Goal: Navigation & Orientation: Find specific page/section

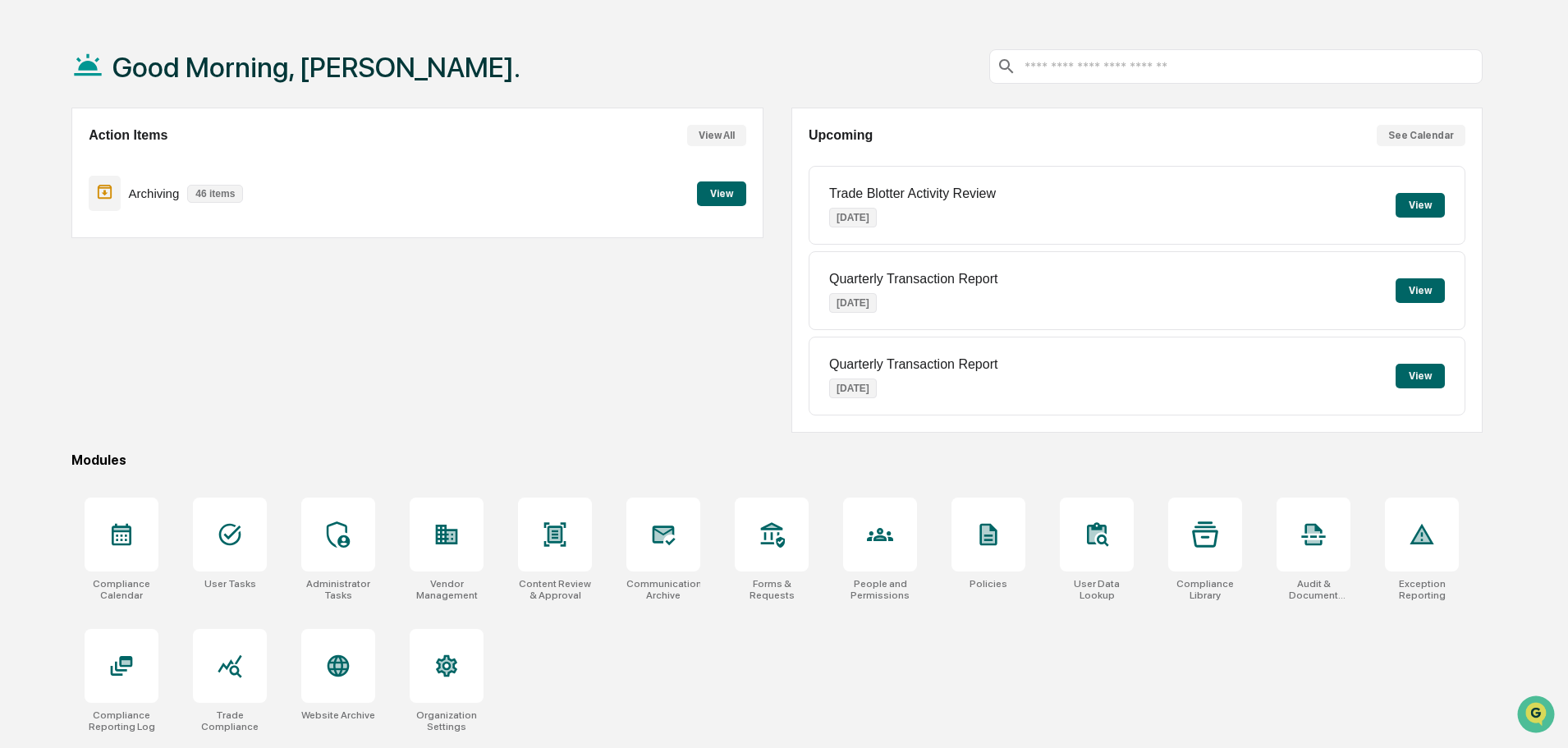
scroll to position [78, 0]
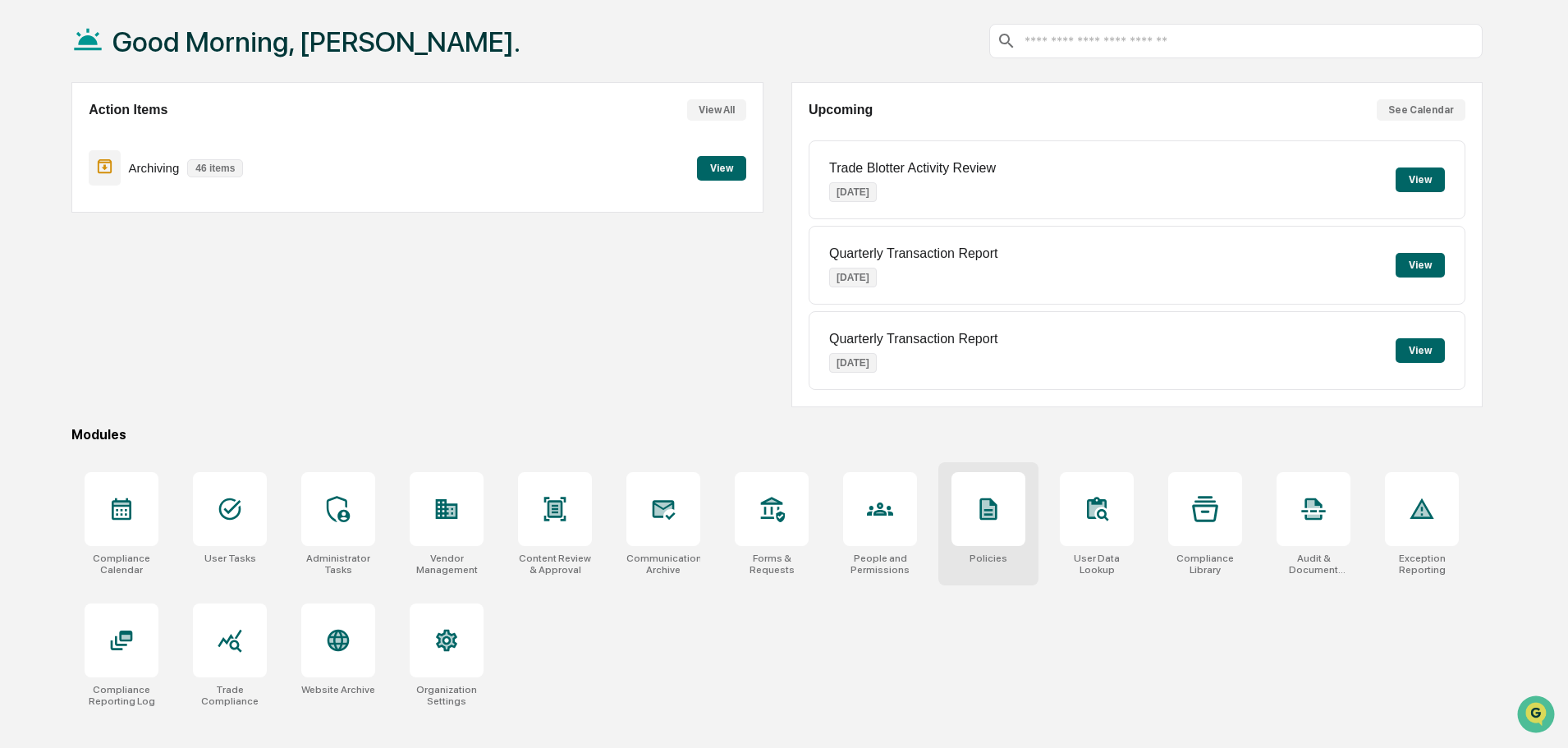
click at [980, 496] on icon at bounding box center [988, 509] width 27 height 27
click at [220, 665] on div at bounding box center [229, 640] width 74 height 74
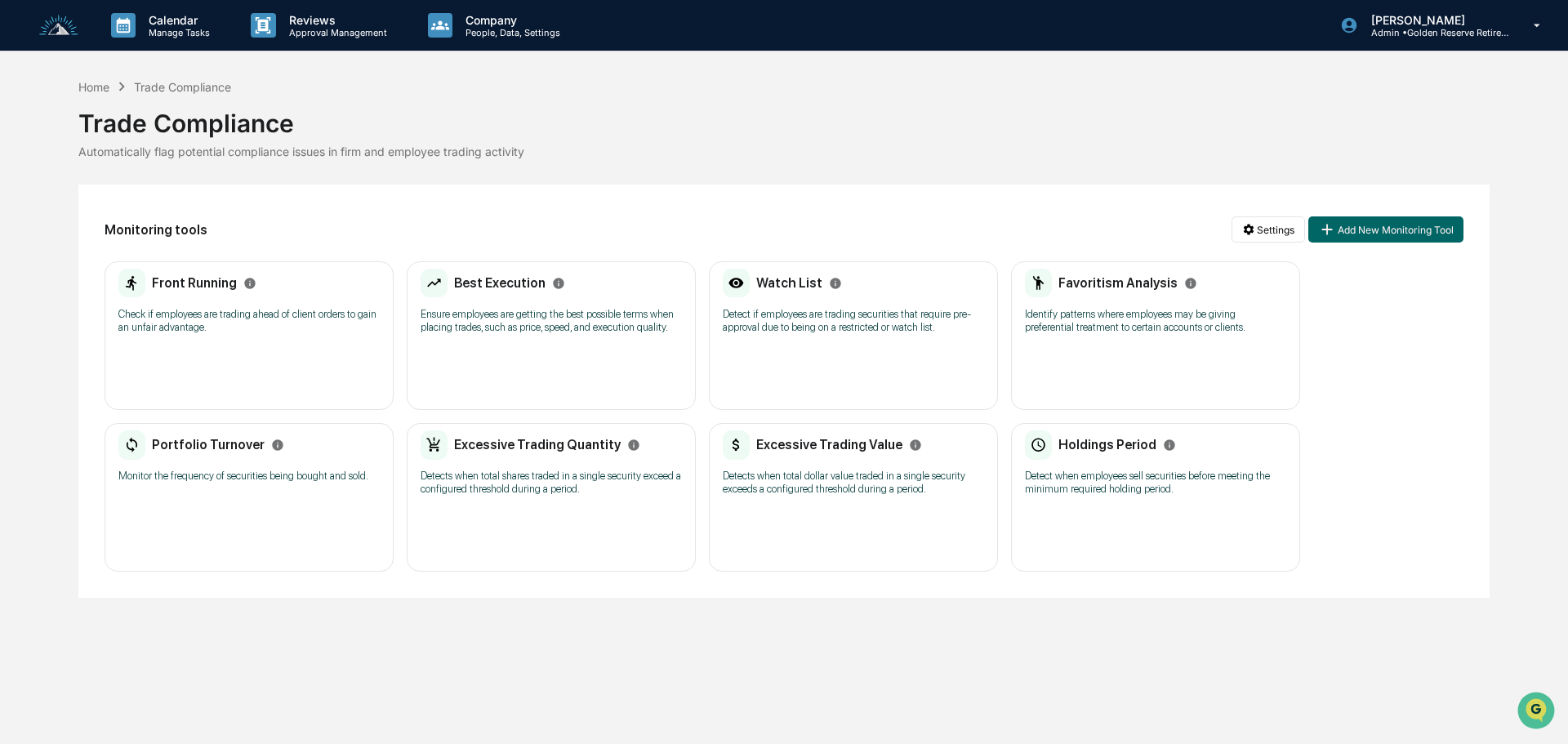
click at [191, 327] on p "Check if employees are trading ahead of client orders to gain an unfair advanta…" at bounding box center [249, 320] width 261 height 26
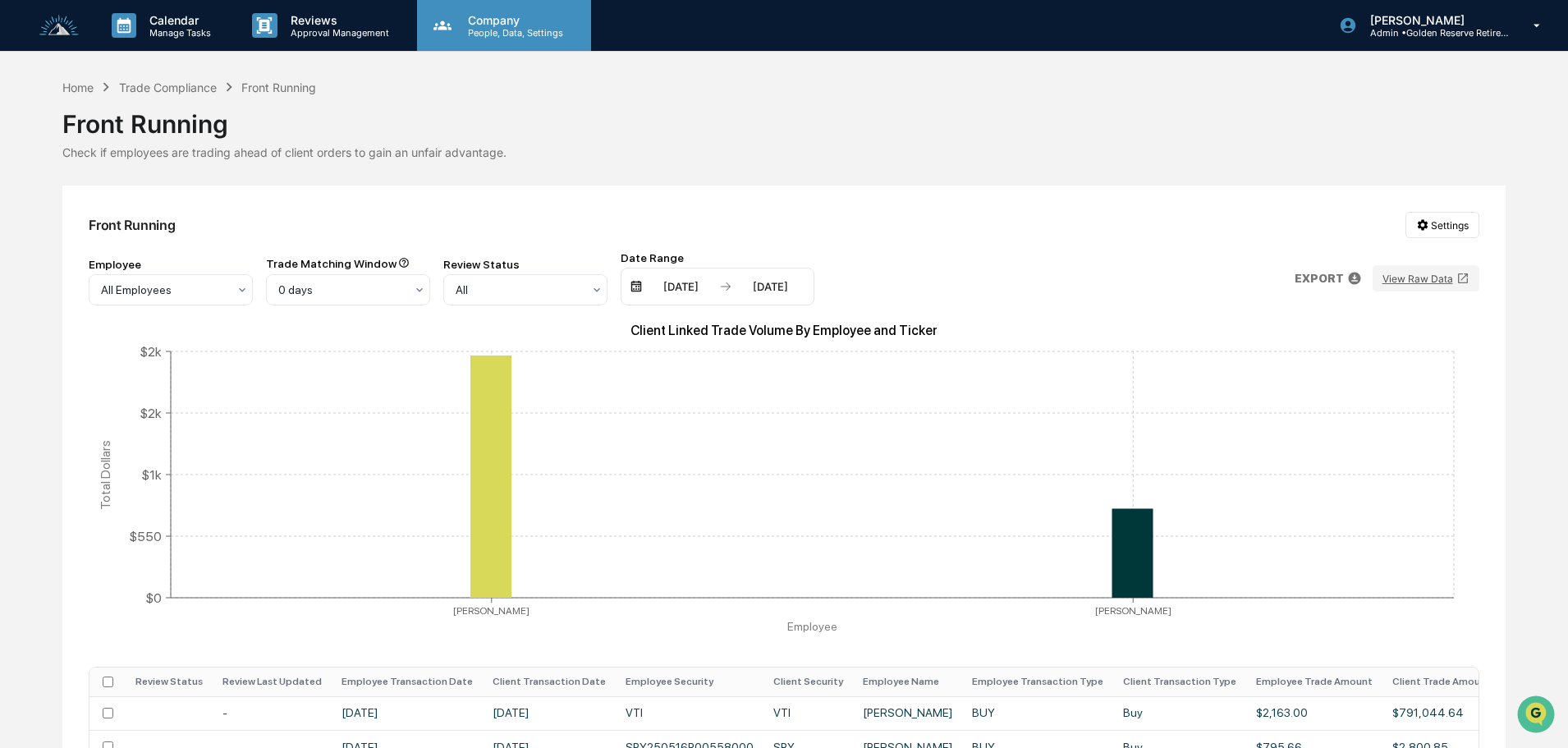
click at [482, 28] on p "People, Data, Settings" at bounding box center [513, 33] width 116 height 12
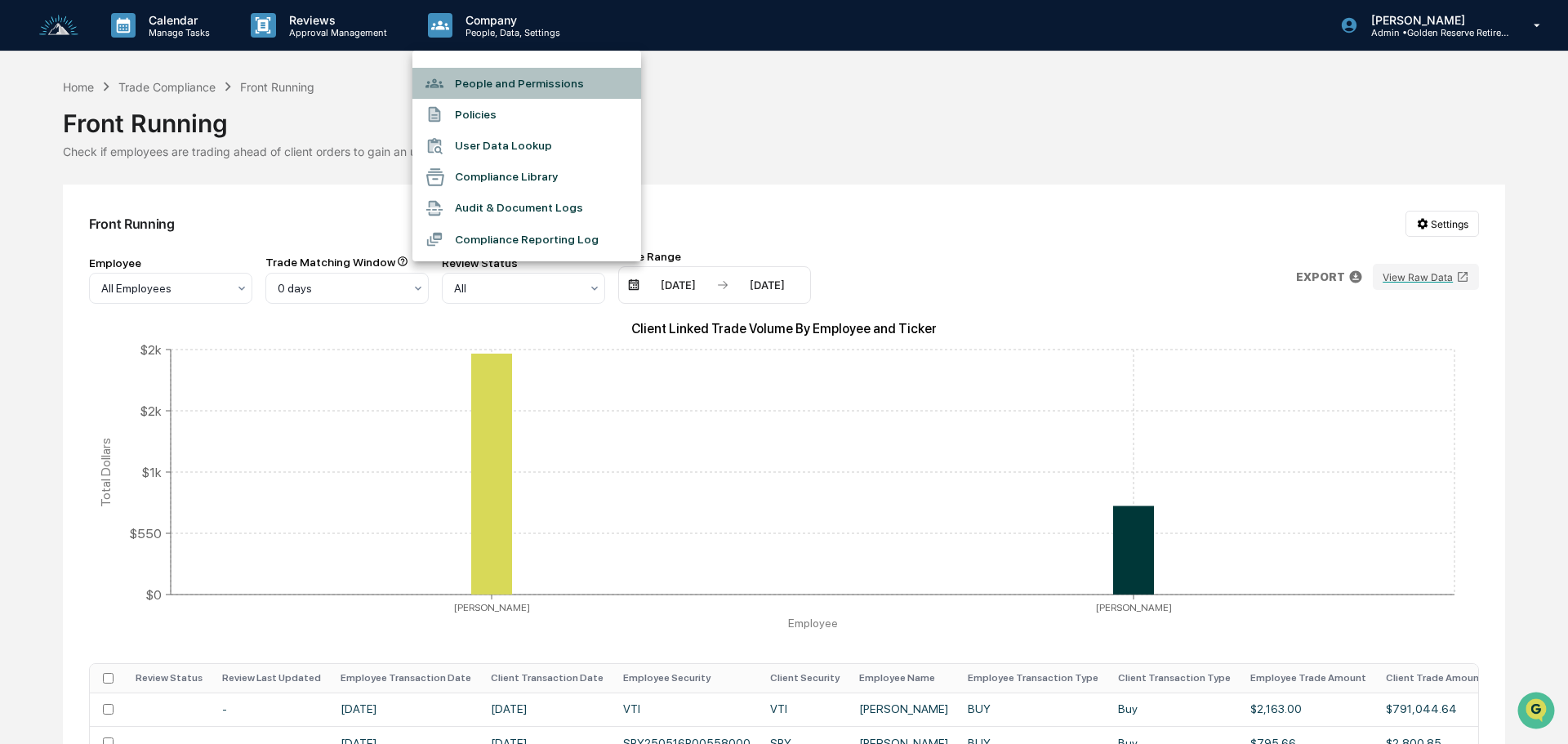
click at [532, 83] on li "People and Permissions" at bounding box center [527, 83] width 229 height 31
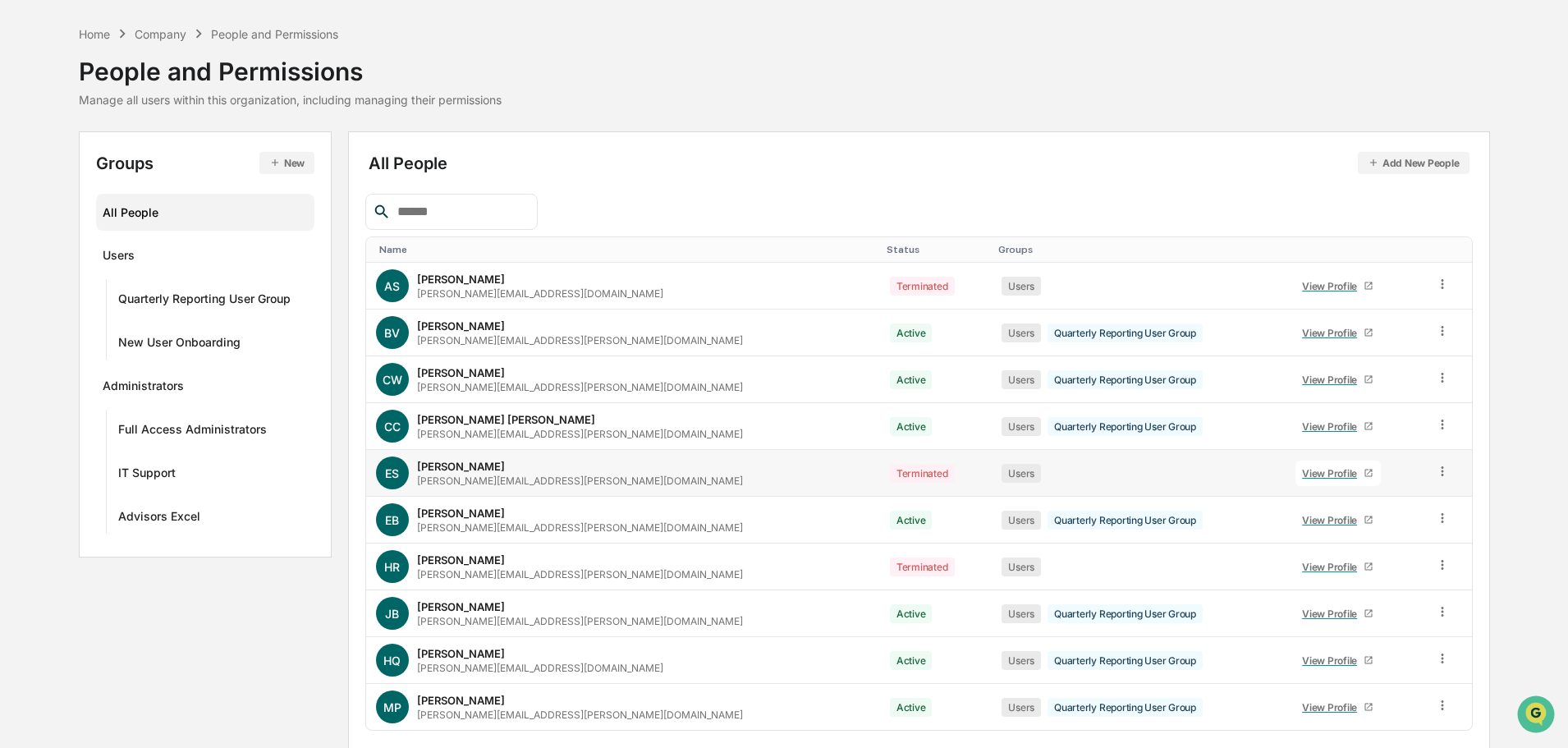
scroll to position [109, 0]
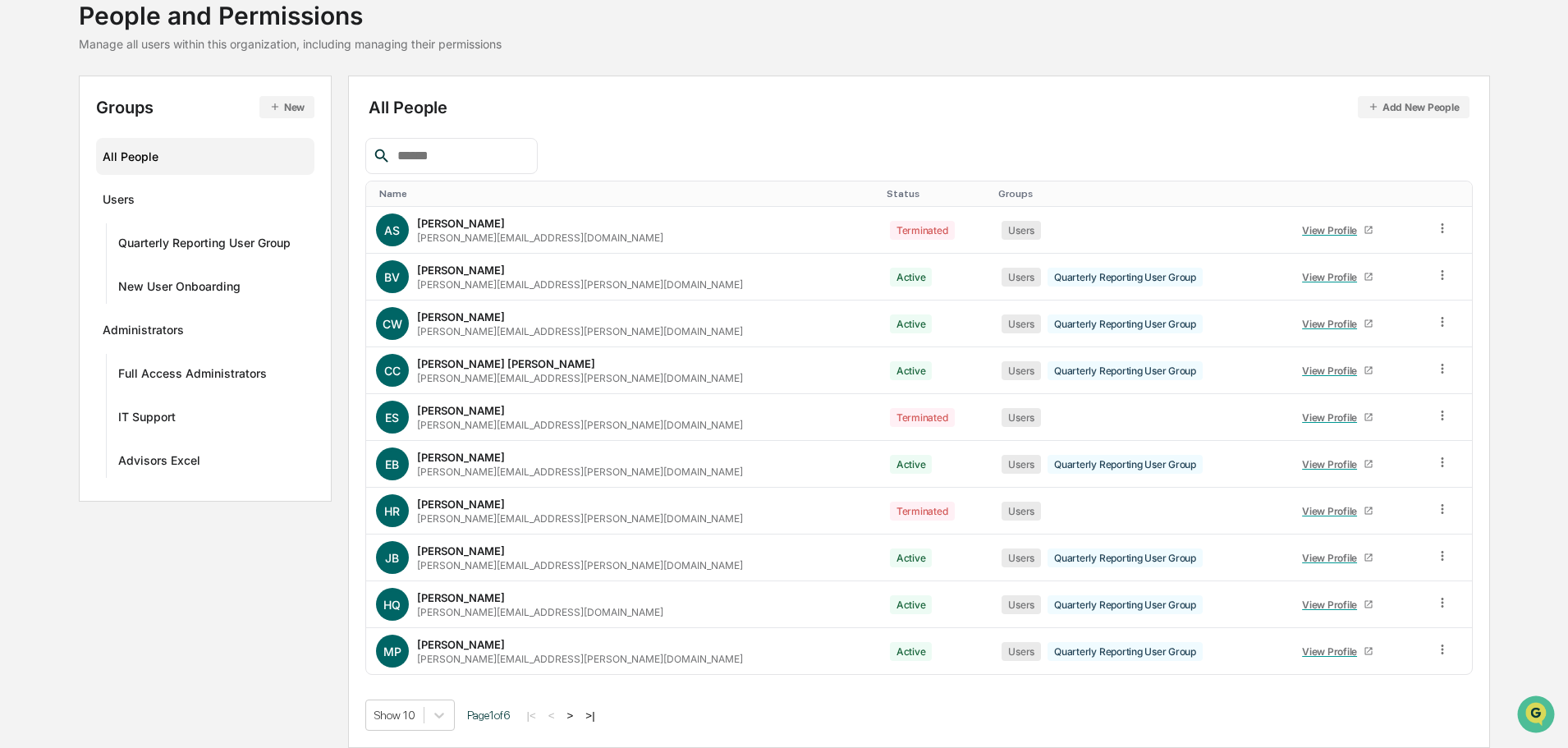
click at [579, 713] on button ">" at bounding box center [570, 716] width 17 height 14
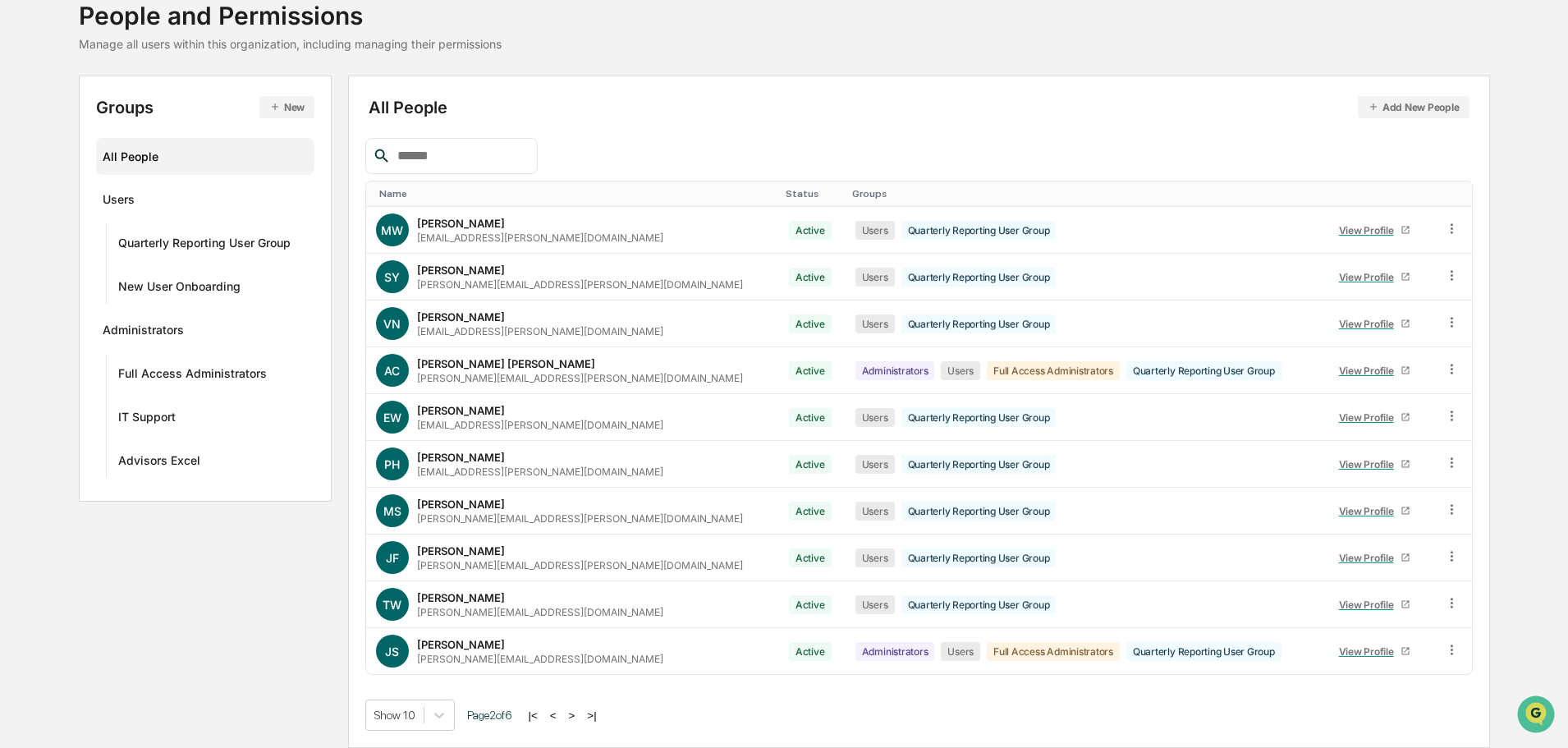
click at [578, 712] on button ">" at bounding box center [572, 716] width 17 height 14
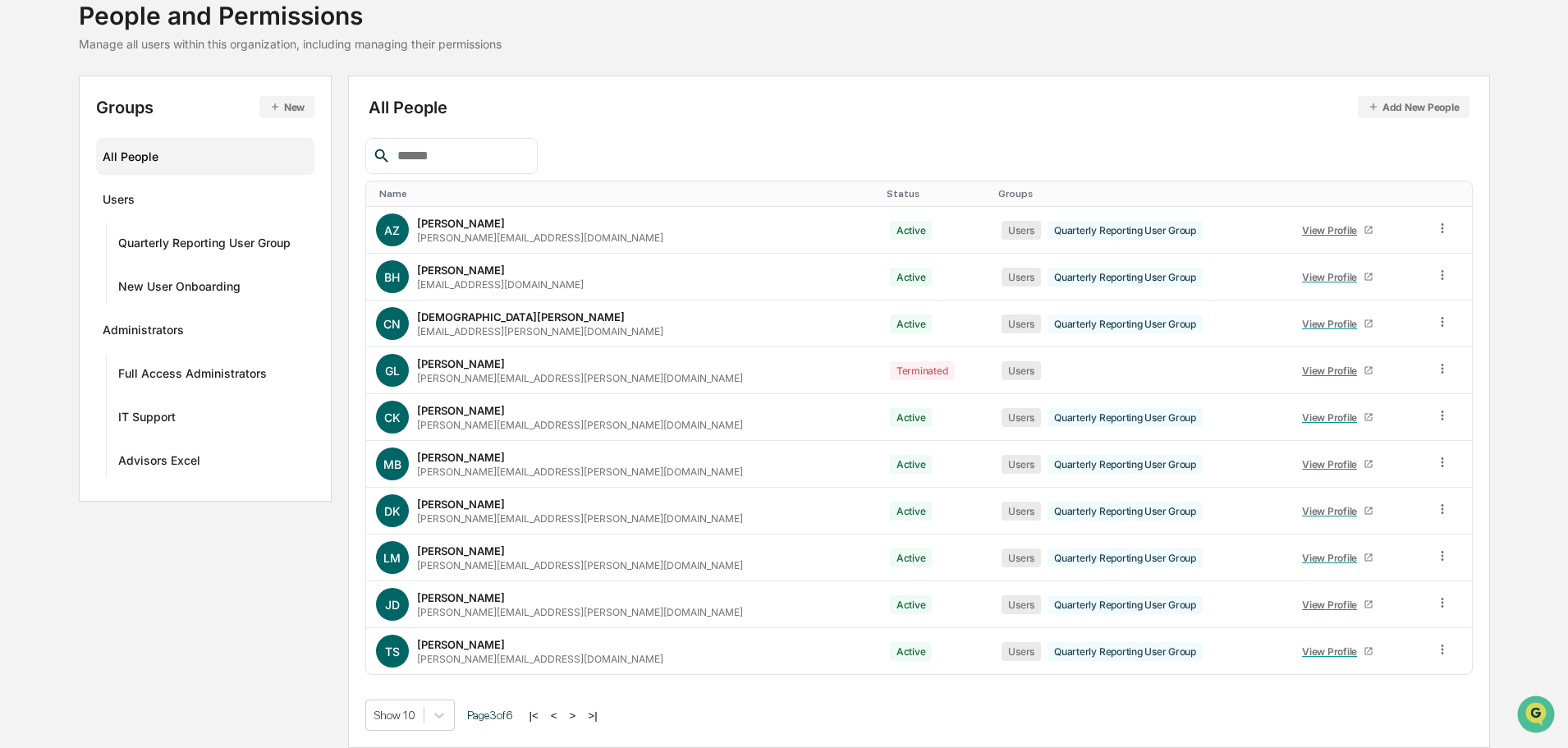
click at [578, 712] on button ">" at bounding box center [573, 716] width 17 height 14
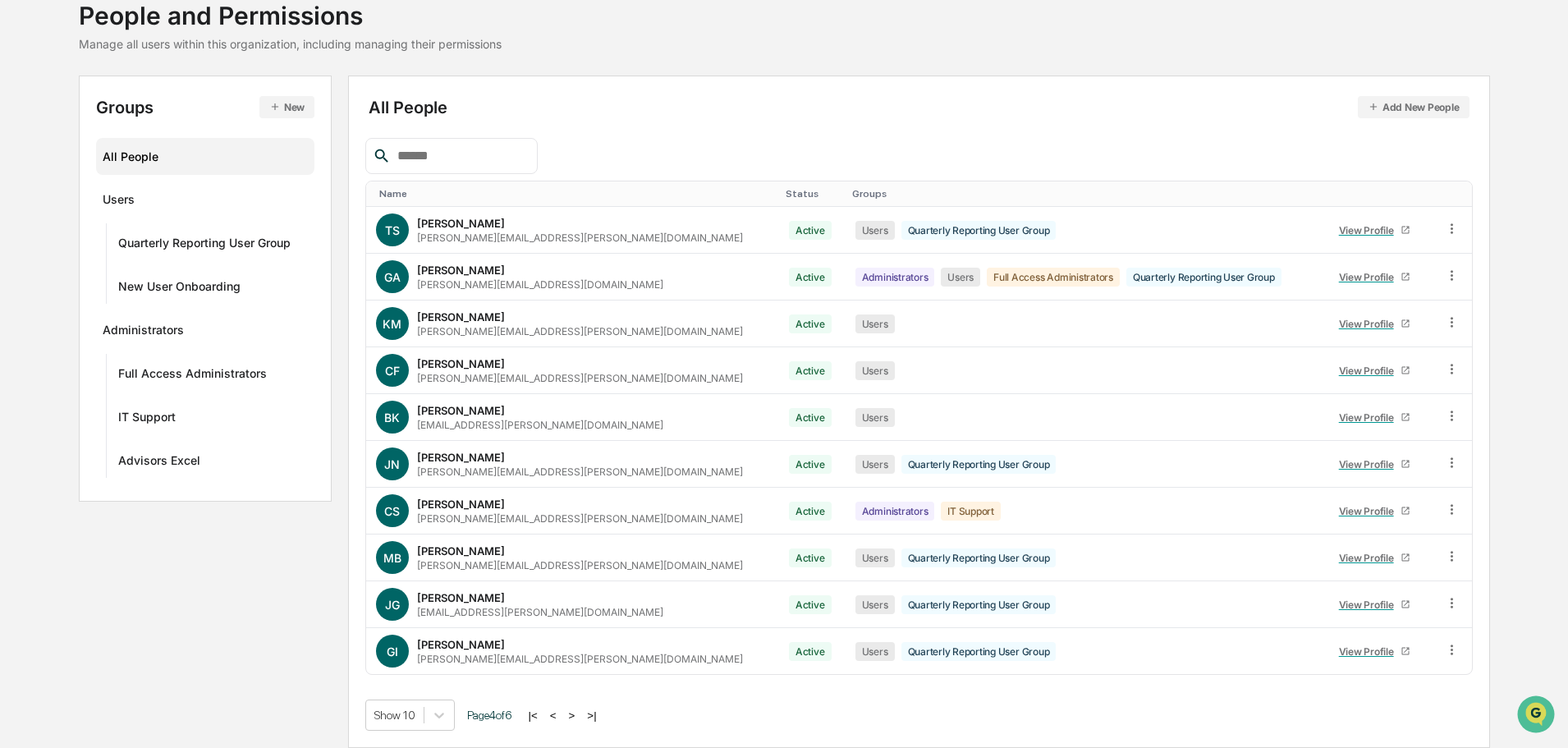
click at [578, 712] on button ">" at bounding box center [572, 716] width 17 height 14
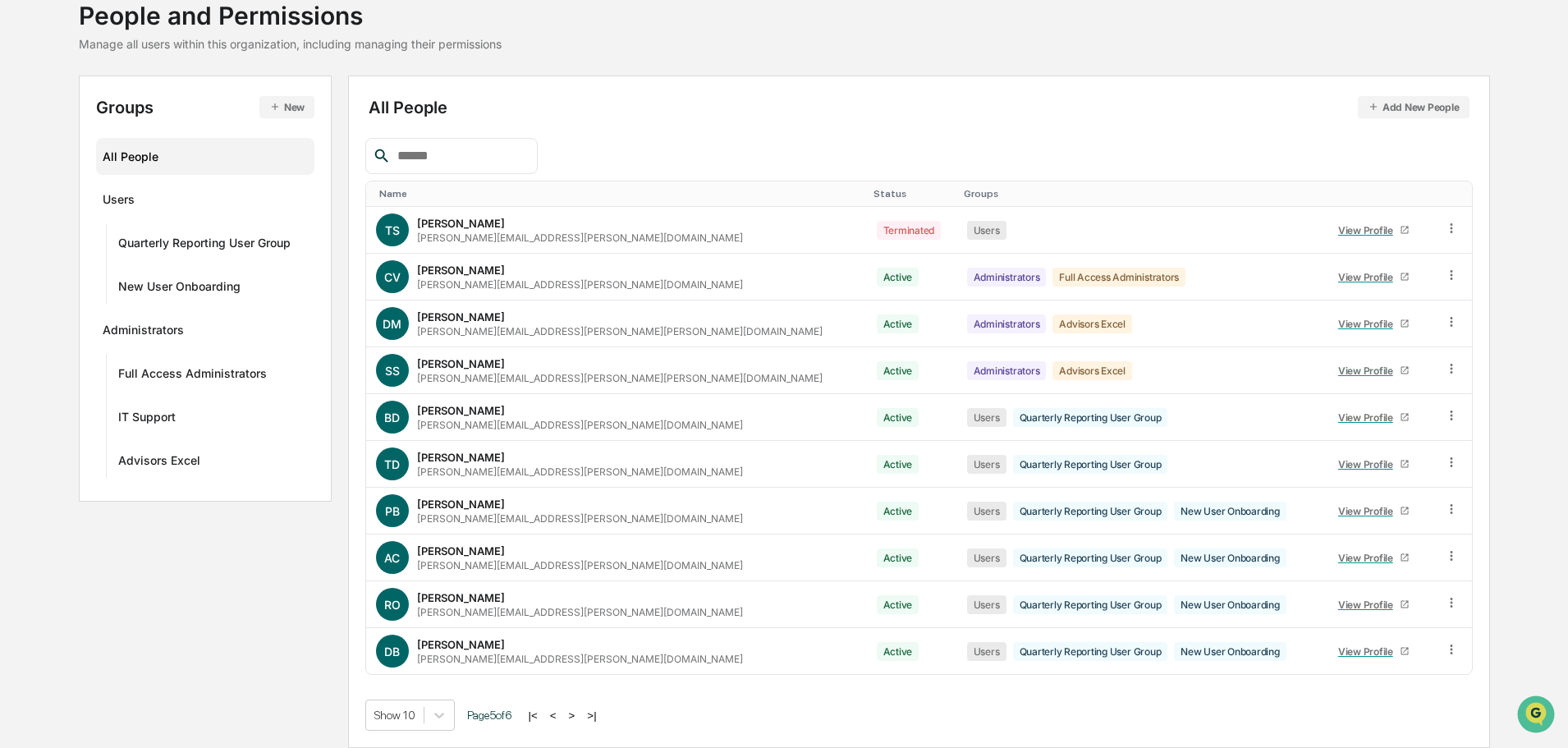
click at [560, 716] on button "<" at bounding box center [553, 716] width 17 height 14
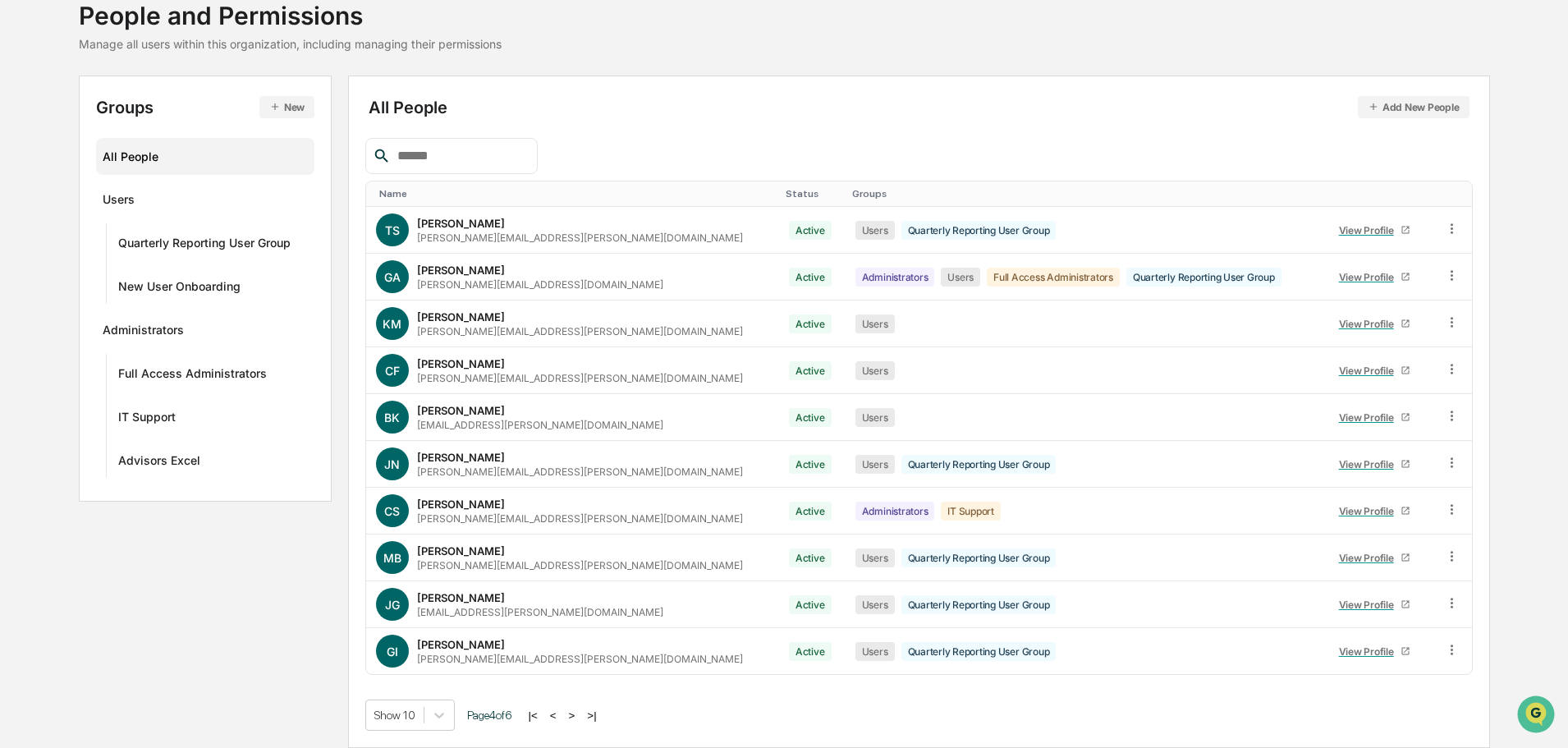
click at [561, 713] on button "<" at bounding box center [553, 716] width 17 height 14
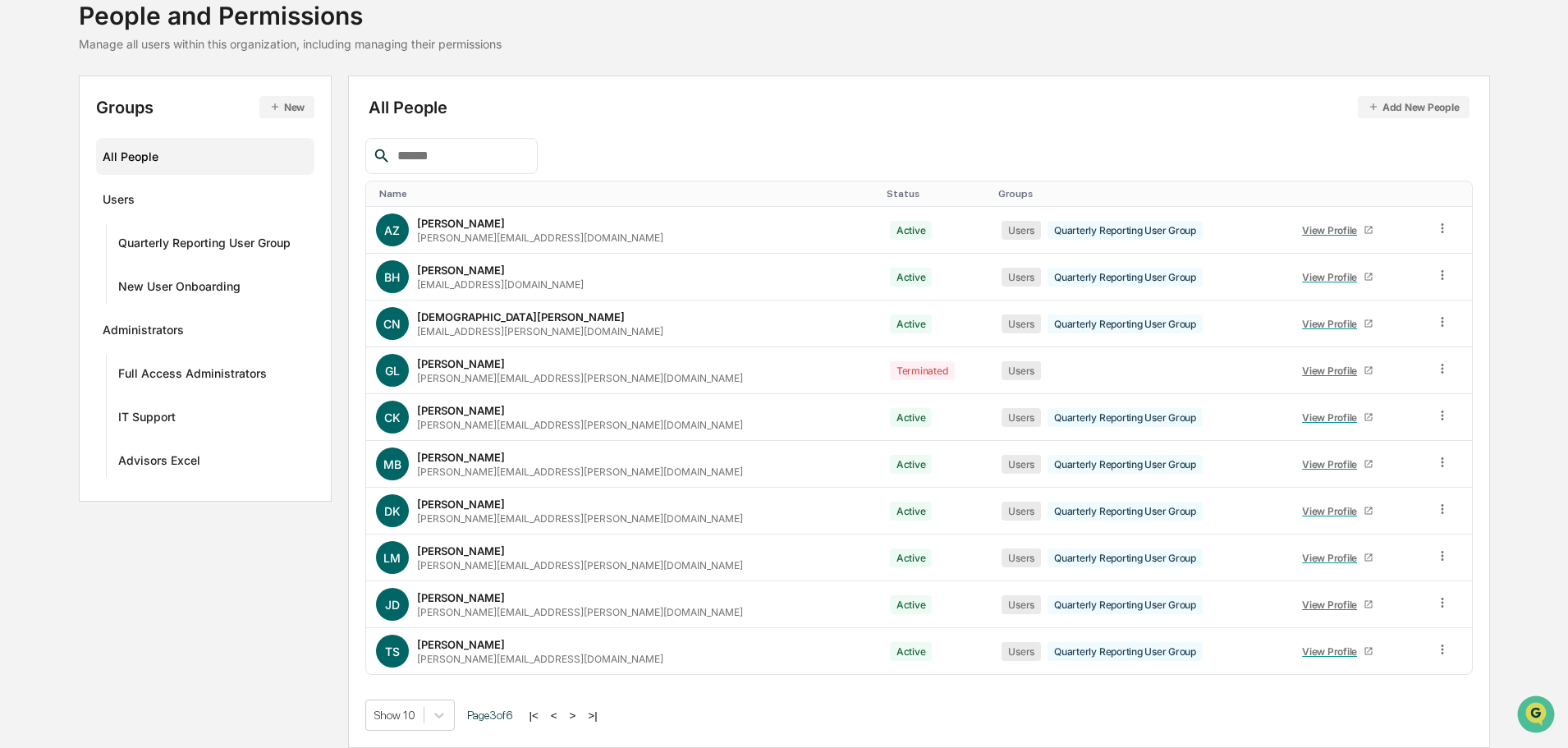
click at [561, 713] on button "<" at bounding box center [554, 716] width 17 height 14
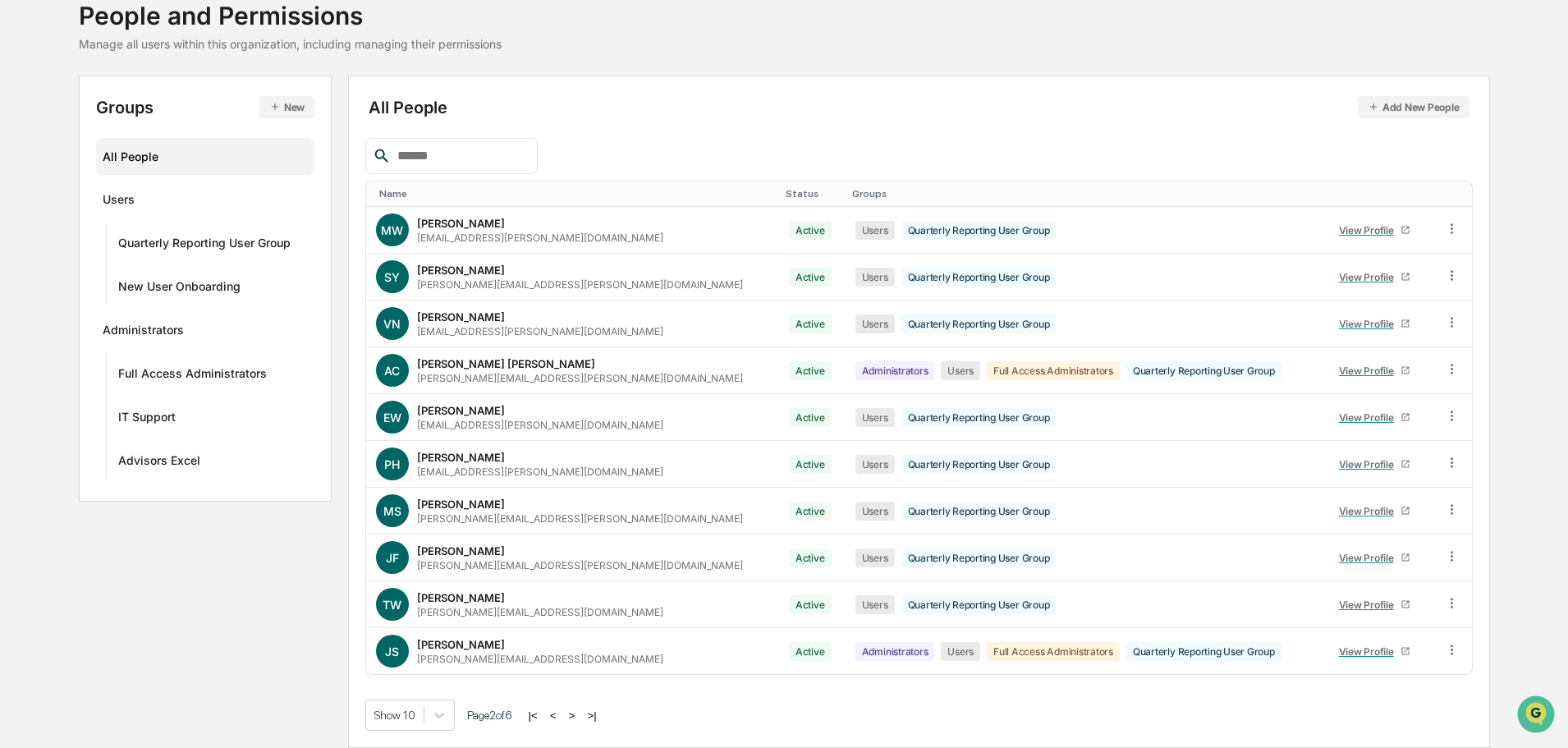
click at [561, 713] on button "<" at bounding box center [553, 716] width 17 height 14
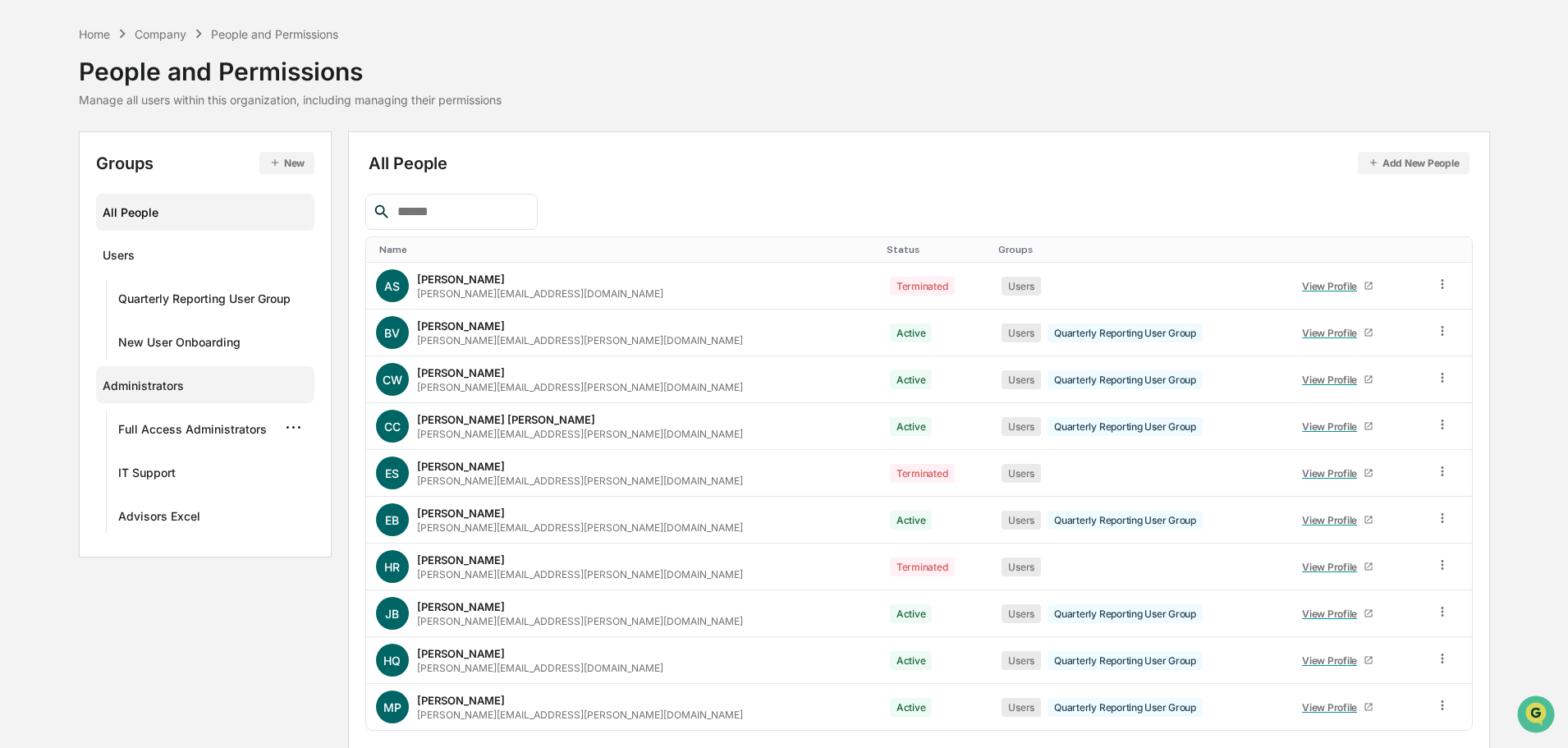
scroll to position [0, 0]
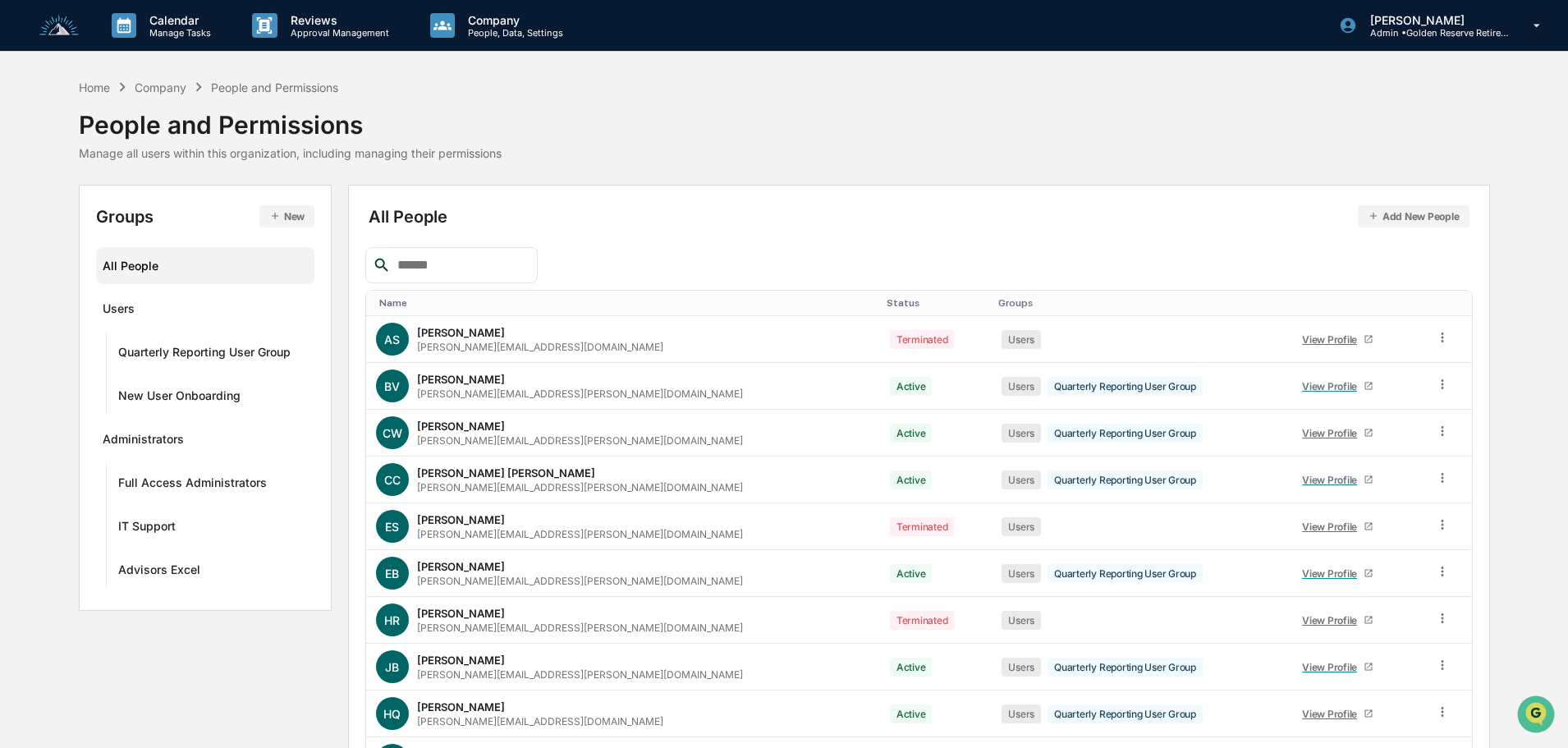
click at [62, 25] on img at bounding box center [59, 26] width 39 height 23
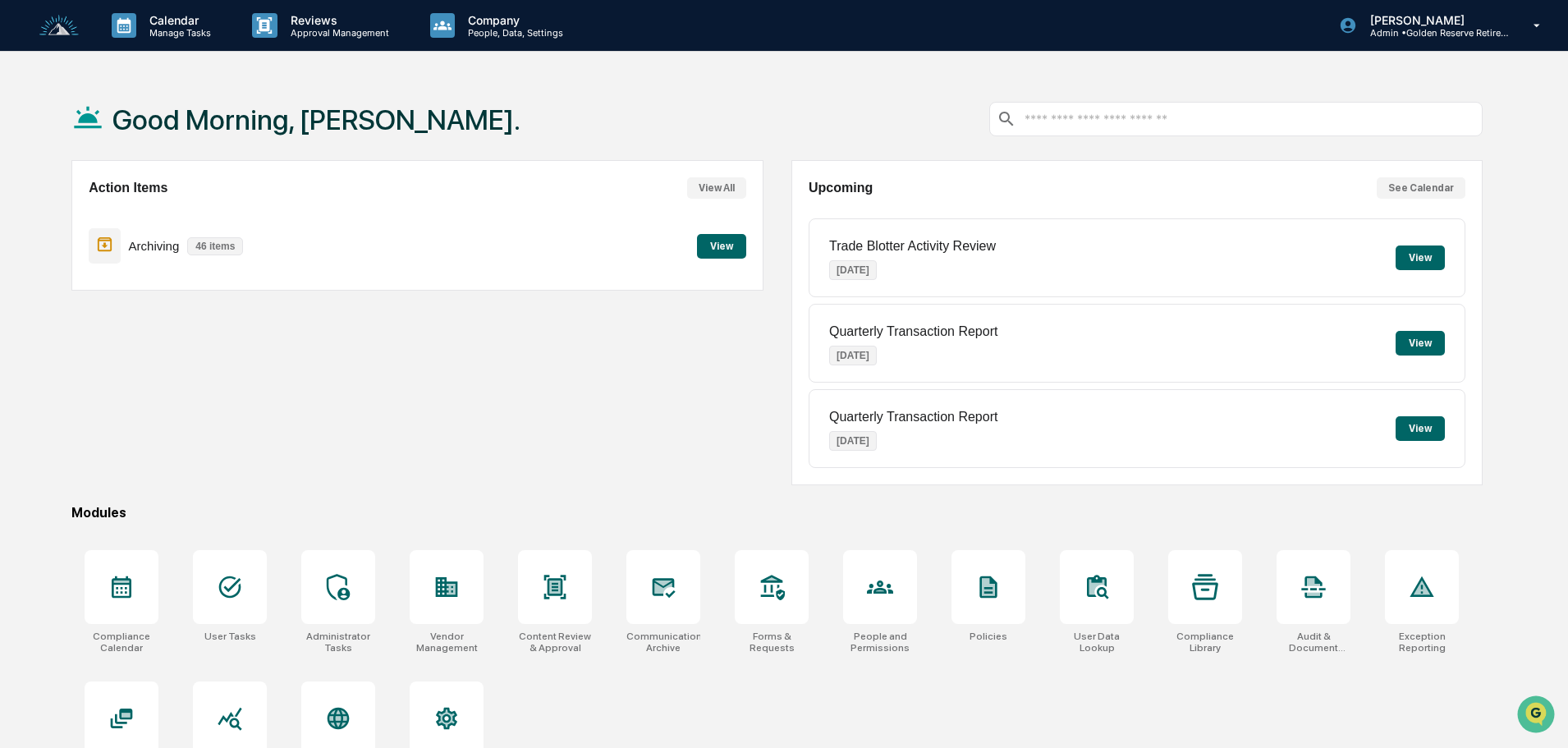
scroll to position [78, 0]
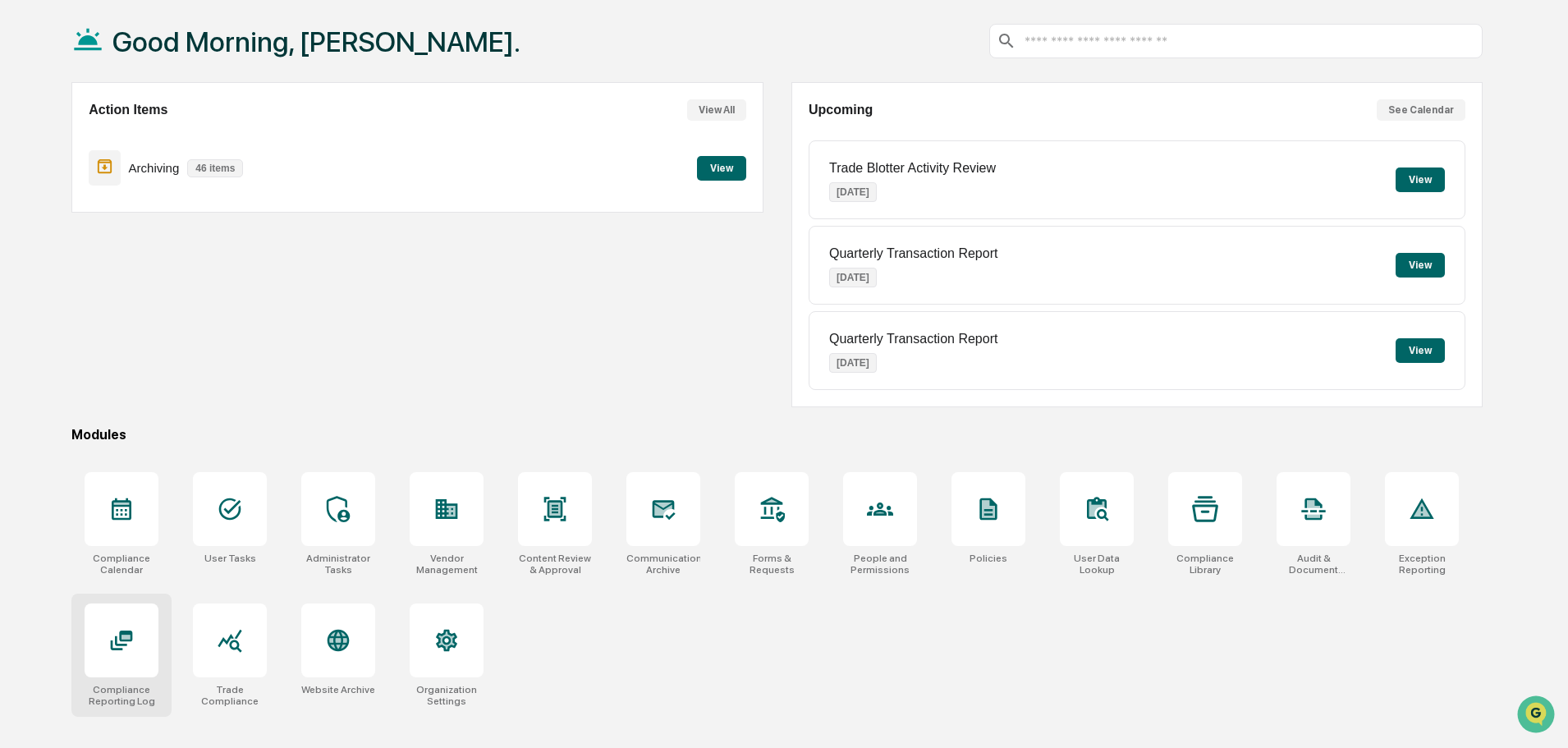
click at [121, 641] on icon at bounding box center [122, 641] width 23 height 20
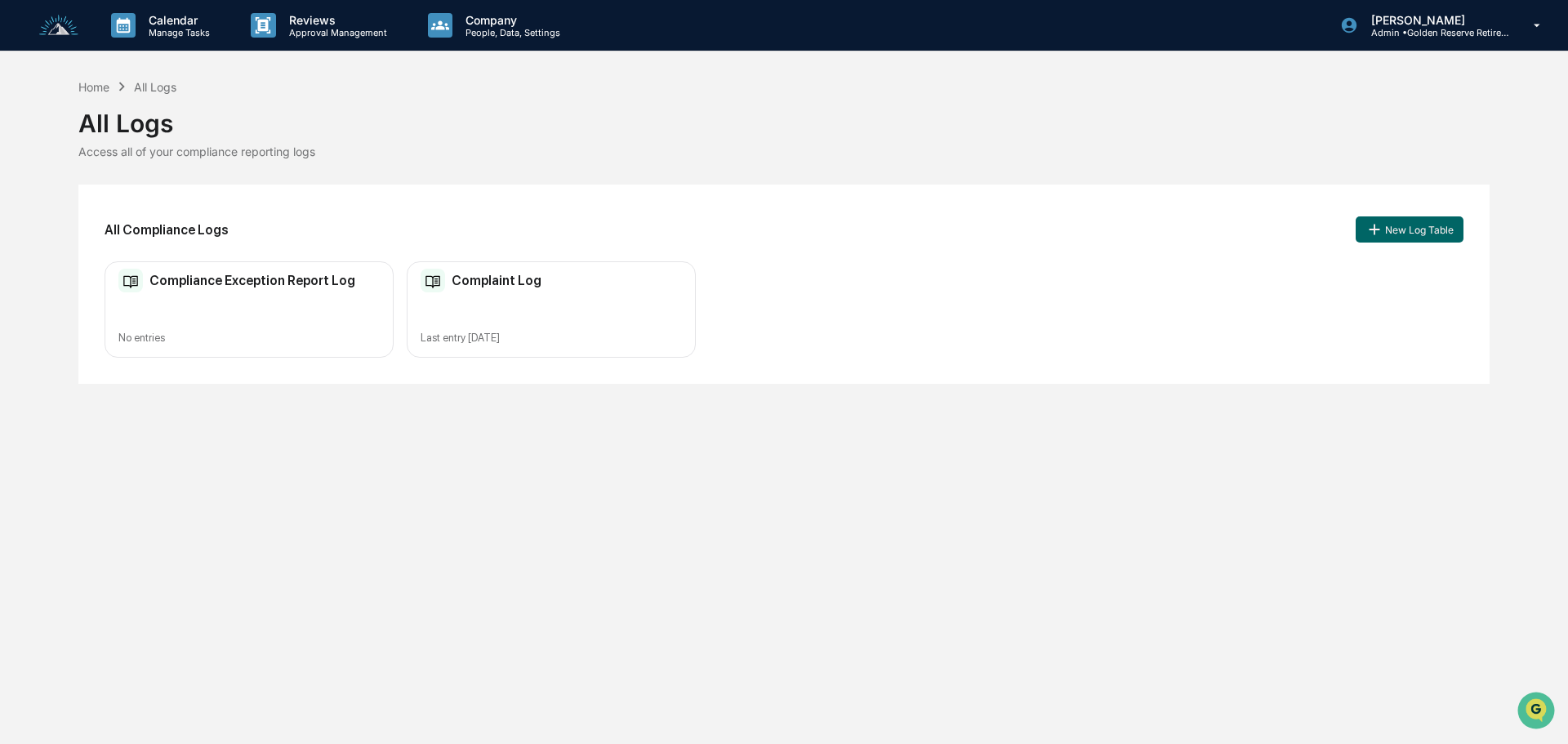
click at [64, 32] on img at bounding box center [59, 25] width 39 height 23
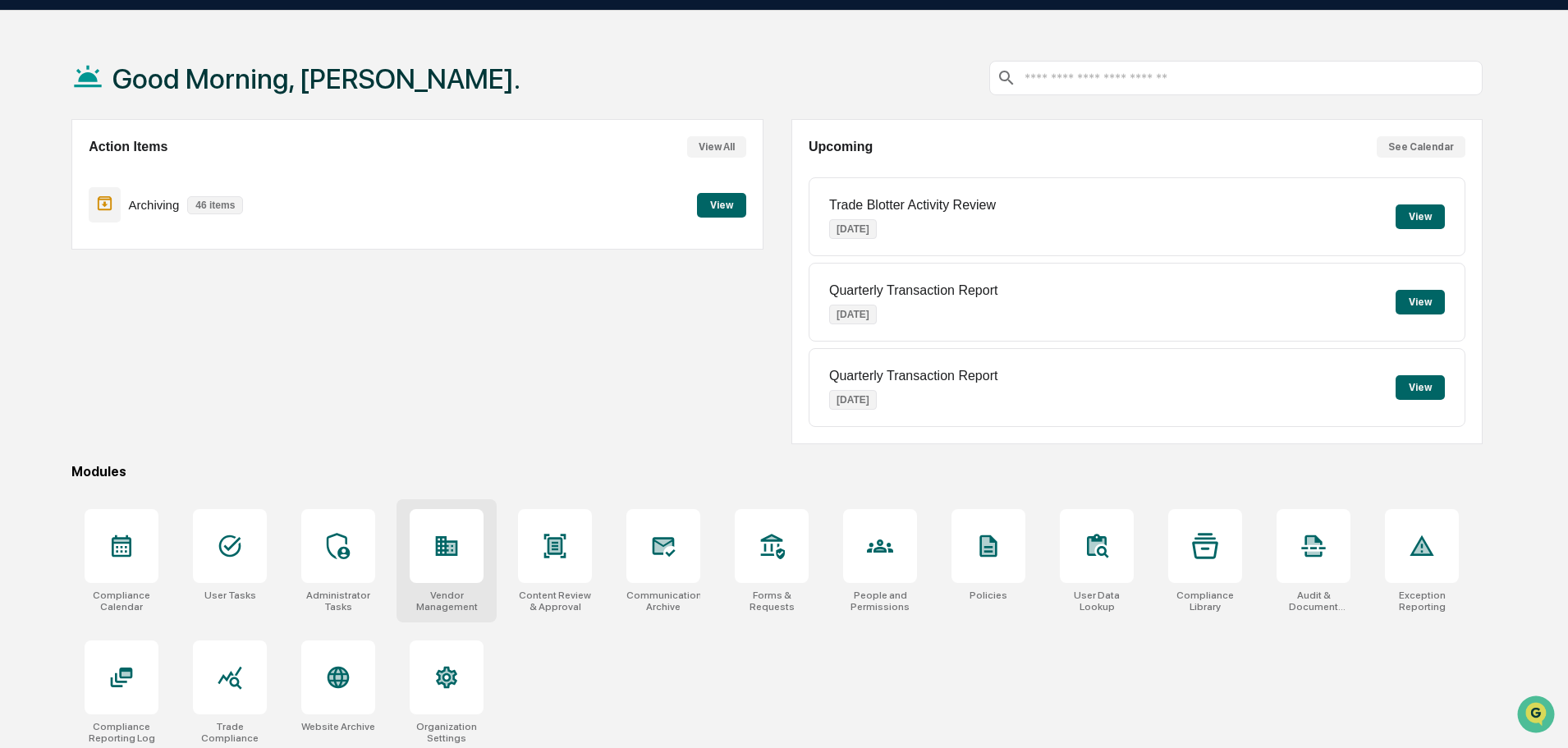
scroll to position [78, 0]
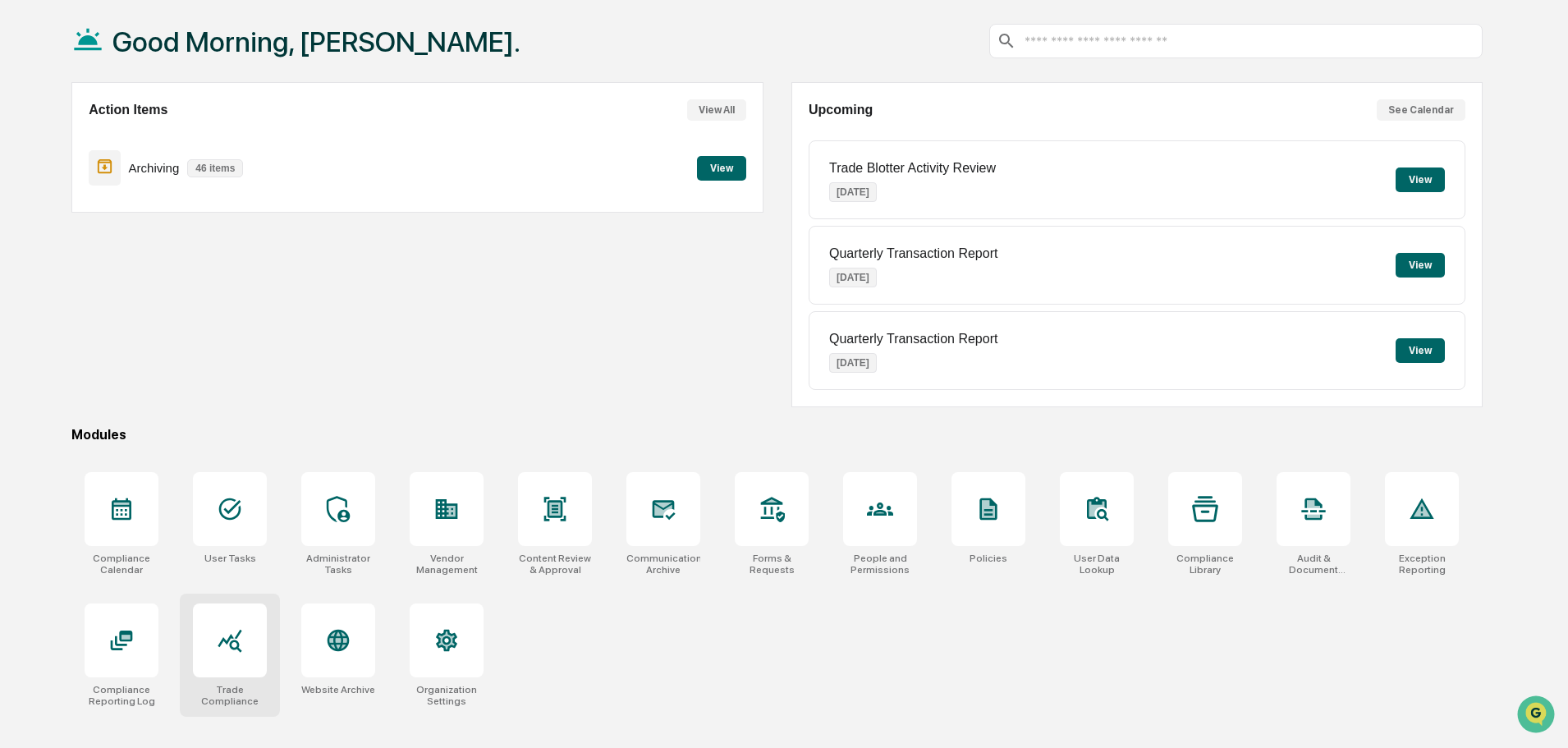
click at [240, 661] on div at bounding box center [229, 640] width 74 height 74
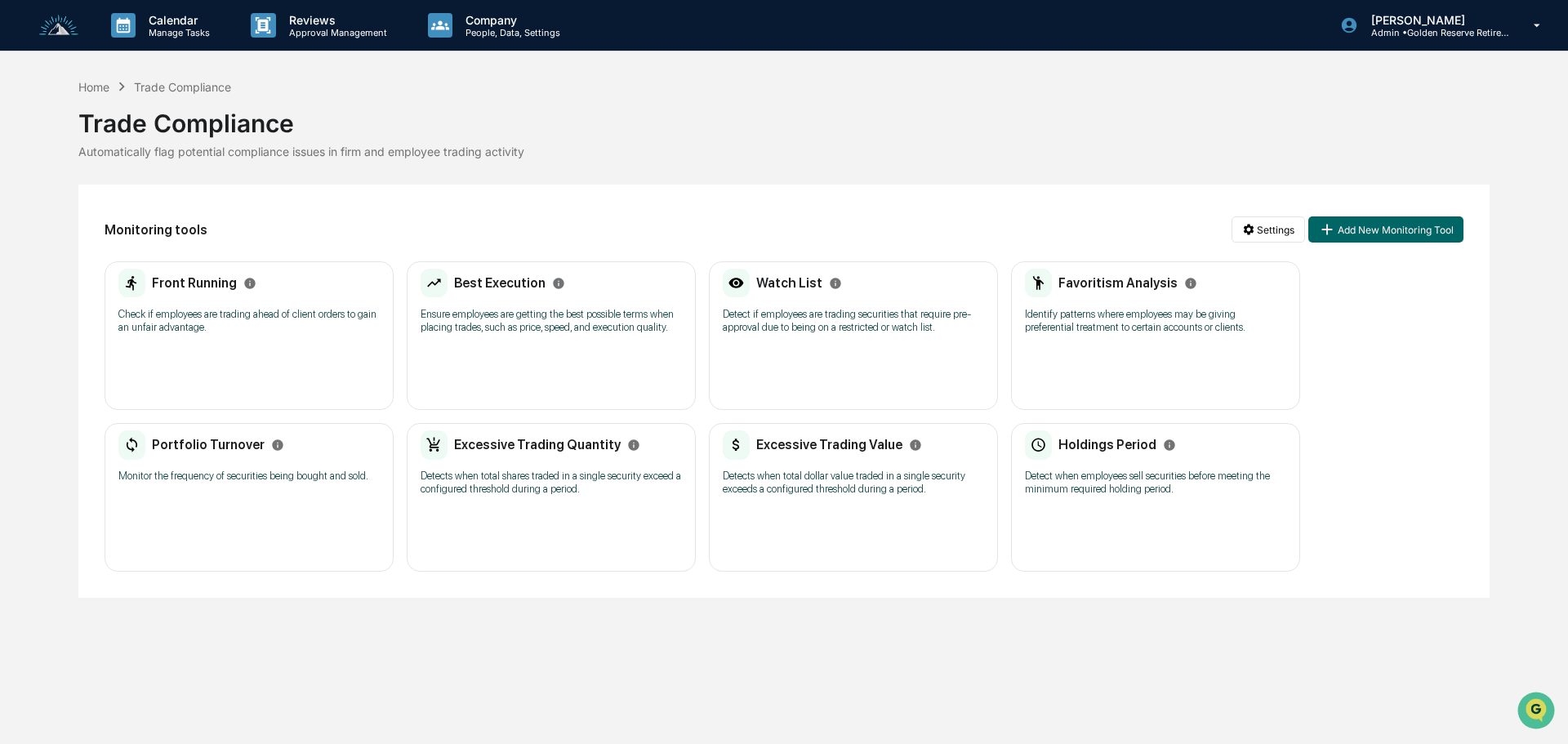
click at [67, 28] on img at bounding box center [59, 25] width 39 height 23
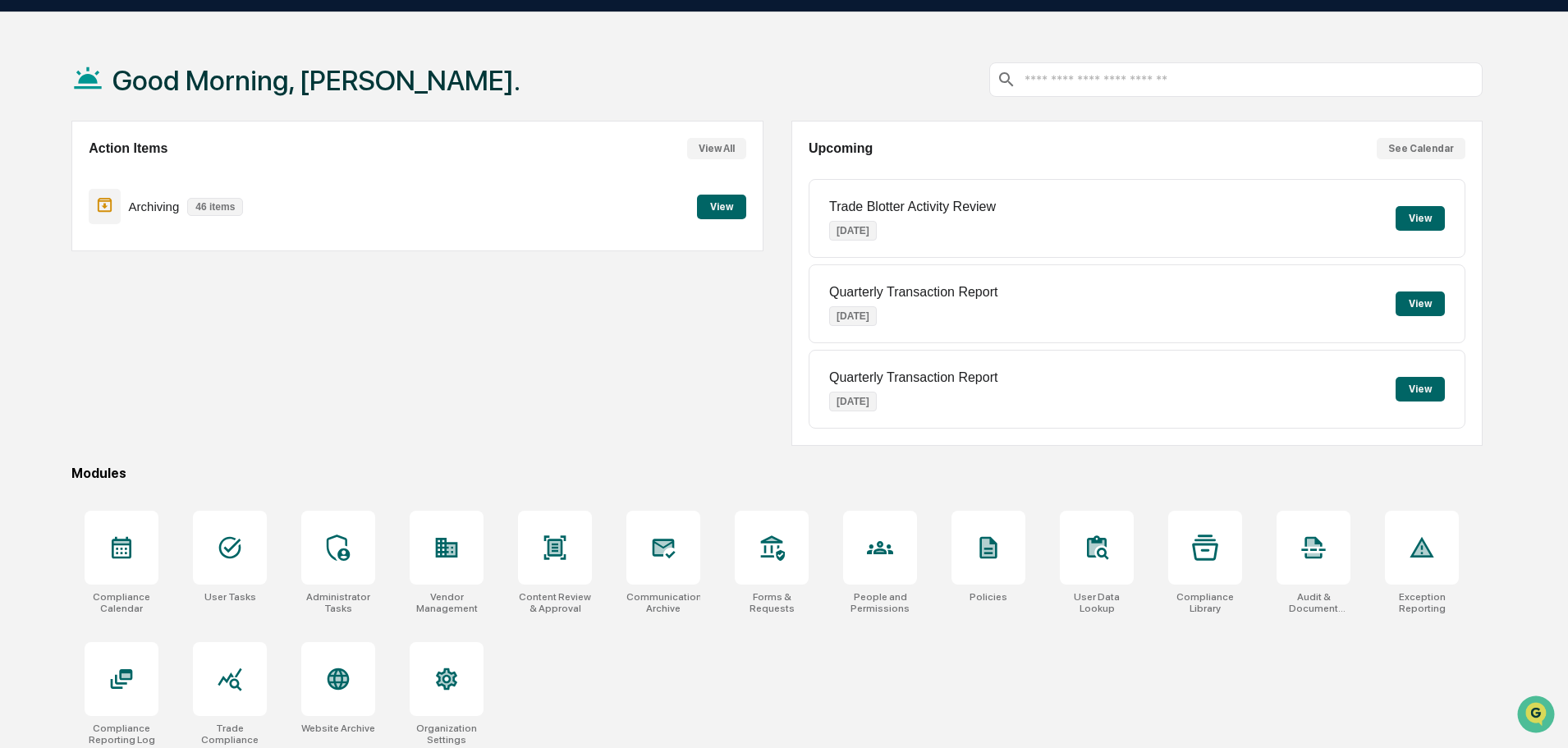
scroll to position [78, 0]
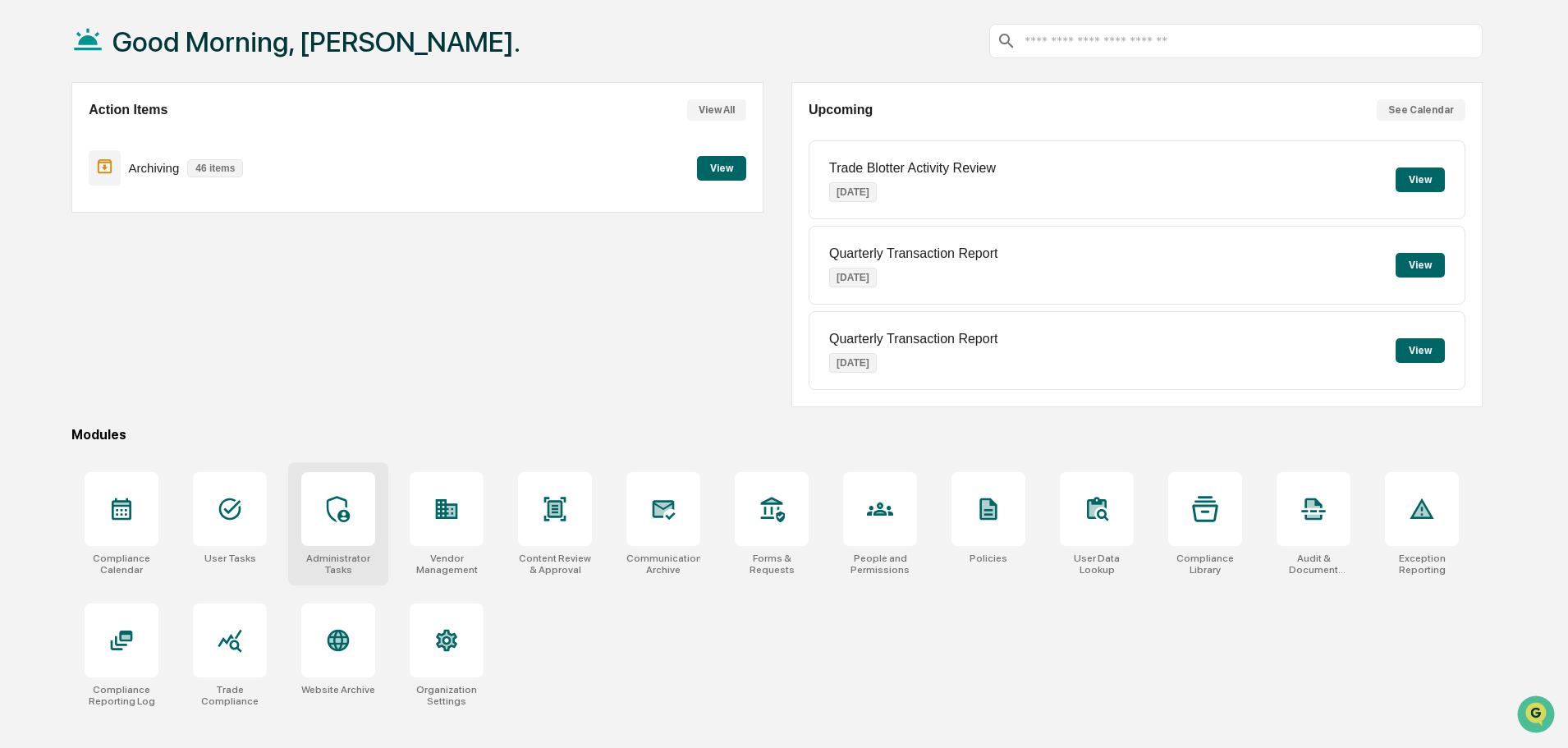
click at [340, 533] on div at bounding box center [338, 509] width 74 height 74
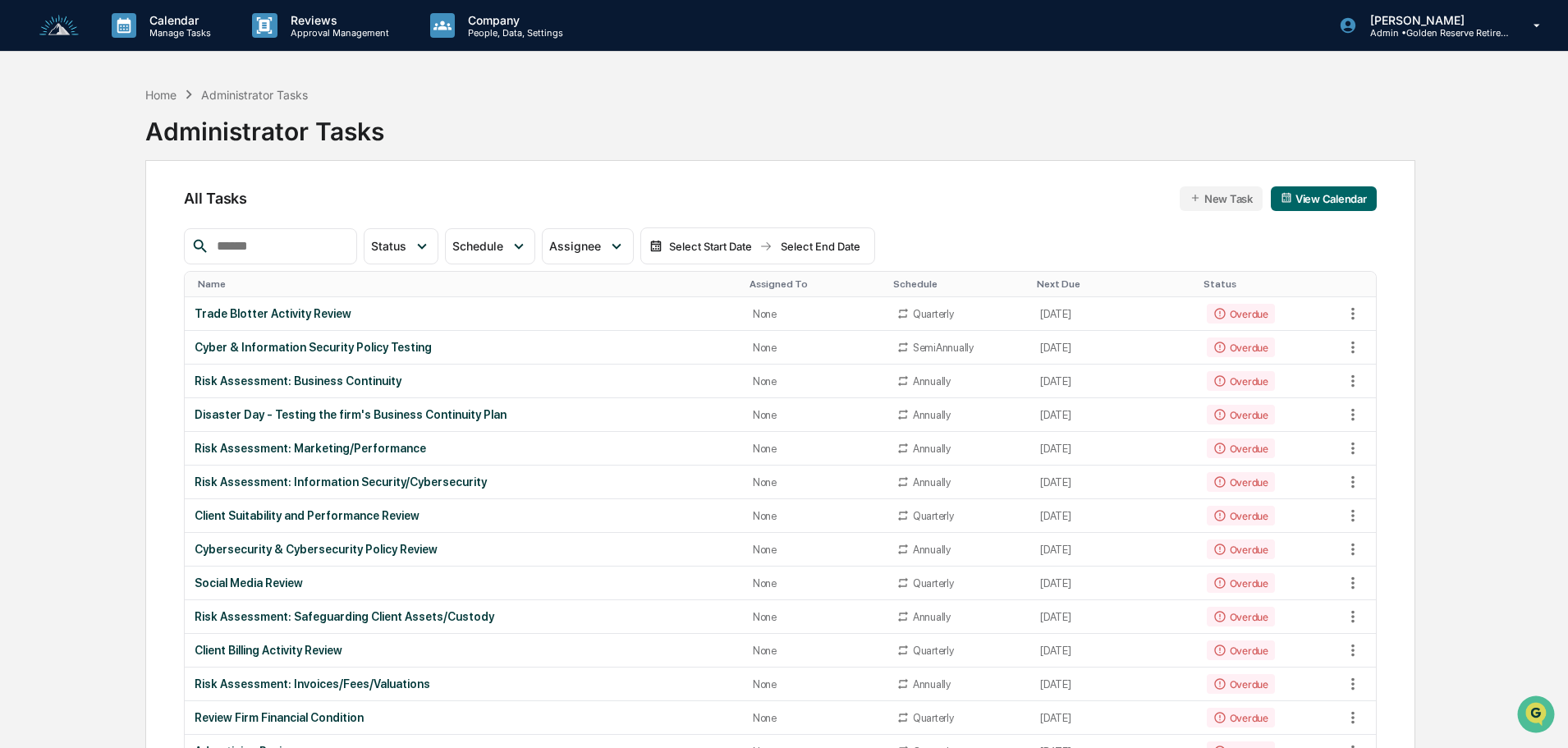
click at [62, 27] on img at bounding box center [59, 26] width 39 height 23
